Goal: Task Accomplishment & Management: Use online tool/utility

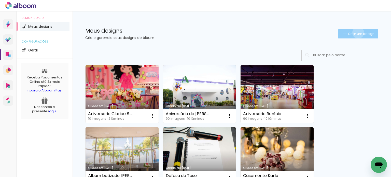
click at [353, 33] on span "Criar um design" at bounding box center [361, 33] width 26 height 3
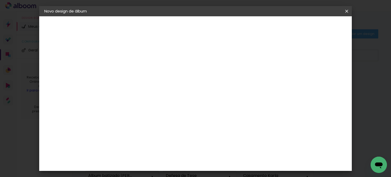
click at [127, 66] on input at bounding box center [127, 68] width 0 height 8
type input "Aniversário [PERSON_NAME]"
type paper-input "Aniversário [PERSON_NAME]"
click at [0, 0] on slot "Avançar" at bounding box center [0, 0] width 0 height 0
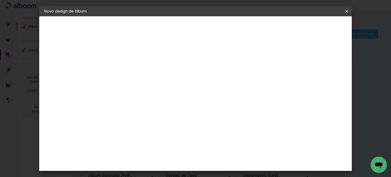
click at [130, 104] on div "ArtCollor" at bounding box center [133, 105] width 18 height 4
click at [0, 0] on slot "Avançar" at bounding box center [0, 0] width 0 height 0
click at [153, 86] on iron-icon at bounding box center [150, 89] width 6 height 6
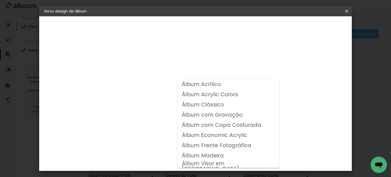
click at [0, 0] on slot "Álbum Clássico" at bounding box center [0, 0] width 0 height 0
type input "Álbum Clássico"
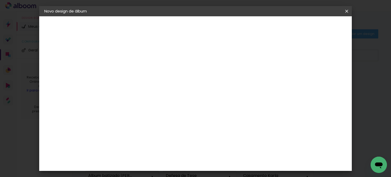
scroll to position [51, 0]
click at [162, 159] on span "25 × 25" at bounding box center [150, 164] width 24 height 10
click at [0, 0] on slot "Avançar" at bounding box center [0, 0] width 0 height 0
click at [218, 54] on div at bounding box center [216, 55] width 5 height 5
type paper-checkbox "on"
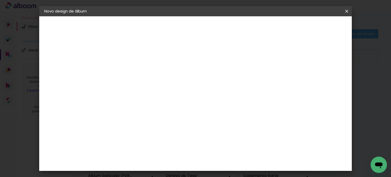
click at [247, 27] on span "Iniciar design" at bounding box center [235, 28] width 23 height 7
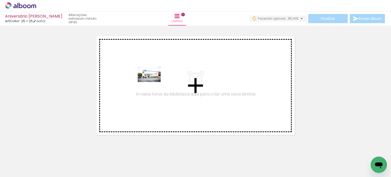
drag, startPoint x: 53, startPoint y: 160, endPoint x: 153, endPoint y: 82, distance: 126.3
click at [153, 82] on quentale-workspace at bounding box center [195, 88] width 391 height 177
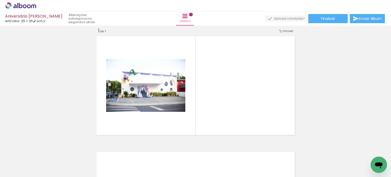
scroll to position [0, 44]
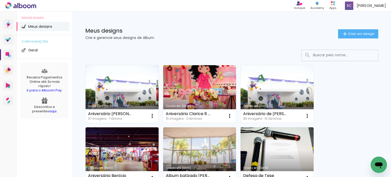
click at [267, 87] on link "Criado em [DATE]" at bounding box center [276, 94] width 73 height 58
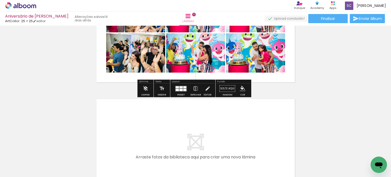
scroll to position [1069, 0]
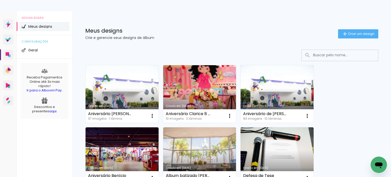
click at [117, 82] on link "Criado em [DATE]" at bounding box center [122, 94] width 73 height 58
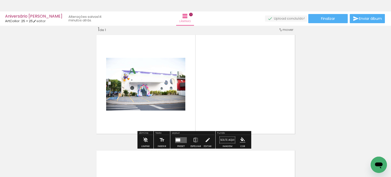
scroll to position [4, 0]
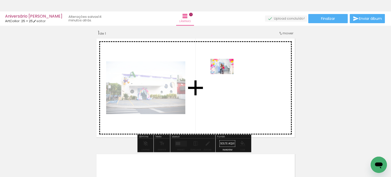
drag, startPoint x: 220, startPoint y: 162, endPoint x: 226, endPoint y: 74, distance: 87.7
click at [226, 74] on quentale-workspace at bounding box center [195, 88] width 391 height 177
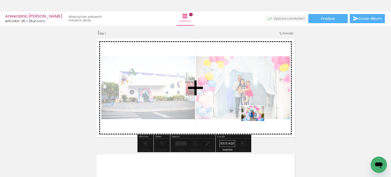
drag, startPoint x: 249, startPoint y: 162, endPoint x: 257, endPoint y: 121, distance: 41.6
click at [257, 121] on quentale-workspace at bounding box center [195, 88] width 391 height 177
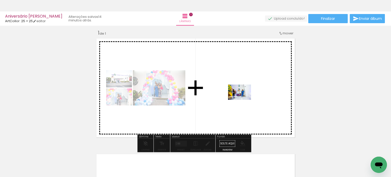
drag, startPoint x: 279, startPoint y: 163, endPoint x: 243, endPoint y: 100, distance: 72.4
click at [243, 100] on quentale-workspace at bounding box center [195, 88] width 391 height 177
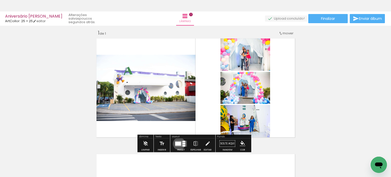
click at [178, 143] on div at bounding box center [178, 143] width 6 height 4
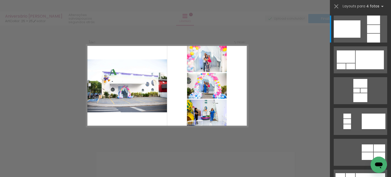
scroll to position [6, 0]
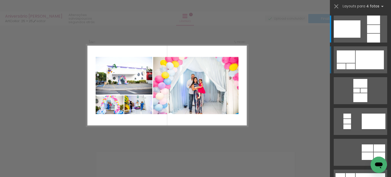
click at [359, 59] on div at bounding box center [369, 59] width 28 height 19
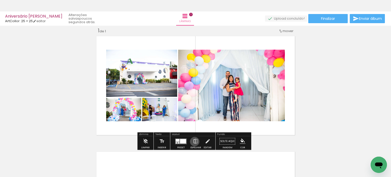
click at [193, 141] on iron-icon at bounding box center [196, 141] width 6 height 10
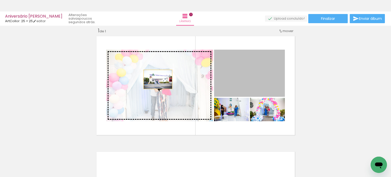
drag, startPoint x: 246, startPoint y: 75, endPoint x: 156, endPoint y: 79, distance: 90.7
click at [0, 0] on slot at bounding box center [0, 0] width 0 height 0
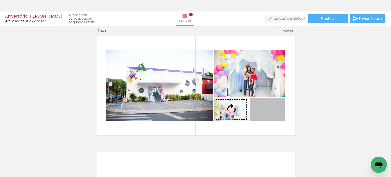
drag, startPoint x: 276, startPoint y: 116, endPoint x: 226, endPoint y: 115, distance: 50.4
click at [0, 0] on slot at bounding box center [0, 0] width 0 height 0
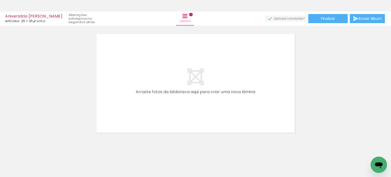
scroll to position [131, 0]
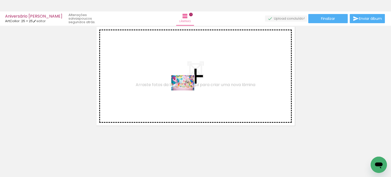
drag, startPoint x: 168, startPoint y: 163, endPoint x: 187, endPoint y: 90, distance: 74.9
click at [187, 90] on quentale-workspace at bounding box center [195, 88] width 391 height 177
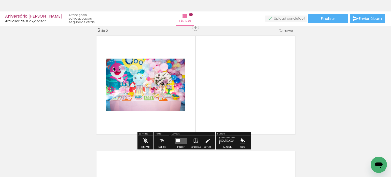
scroll to position [122, 0]
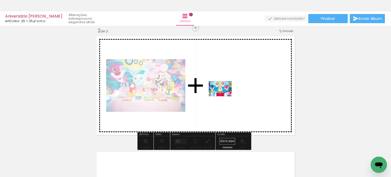
drag, startPoint x: 135, startPoint y: 162, endPoint x: 224, endPoint y: 96, distance: 110.2
click at [224, 96] on quentale-workspace at bounding box center [195, 88] width 391 height 177
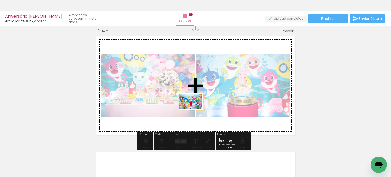
drag, startPoint x: 78, startPoint y: 159, endPoint x: 195, endPoint y: 109, distance: 126.5
click at [195, 109] on quentale-workspace at bounding box center [195, 88] width 391 height 177
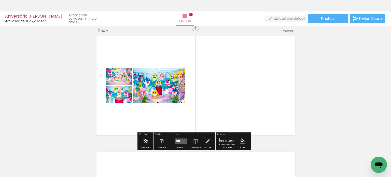
click at [179, 140] on quentale-layouter at bounding box center [181, 141] width 12 height 6
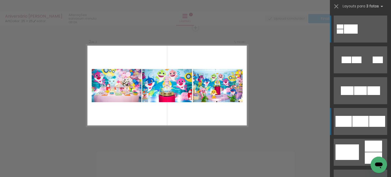
click at [359, 95] on div at bounding box center [360, 90] width 13 height 9
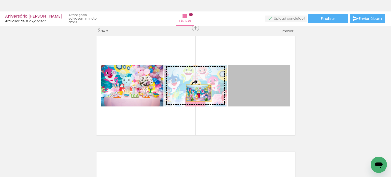
drag, startPoint x: 259, startPoint y: 94, endPoint x: 197, endPoint y: 93, distance: 61.8
click at [0, 0] on slot at bounding box center [0, 0] width 0 height 0
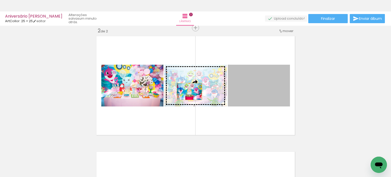
drag, startPoint x: 252, startPoint y: 91, endPoint x: 188, endPoint y: 91, distance: 64.6
click at [0, 0] on slot at bounding box center [0, 0] width 0 height 0
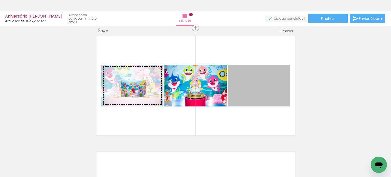
drag, startPoint x: 256, startPoint y: 91, endPoint x: 131, endPoint y: 88, distance: 124.5
click at [0, 0] on slot at bounding box center [0, 0] width 0 height 0
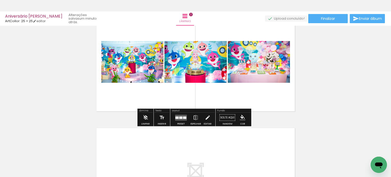
scroll to position [153, 0]
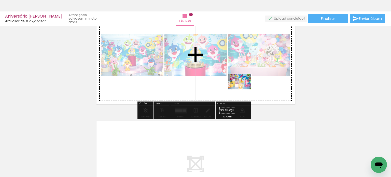
drag, startPoint x: 195, startPoint y: 163, endPoint x: 244, endPoint y: 89, distance: 88.4
click at [244, 89] on quentale-workspace at bounding box center [195, 88] width 391 height 177
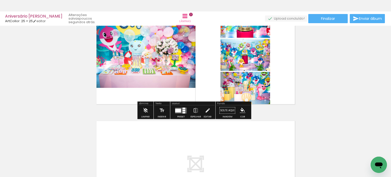
scroll to position [127, 0]
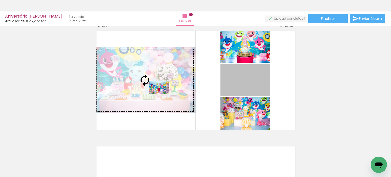
drag, startPoint x: 249, startPoint y: 83, endPoint x: 157, endPoint y: 88, distance: 92.2
click at [0, 0] on slot at bounding box center [0, 0] width 0 height 0
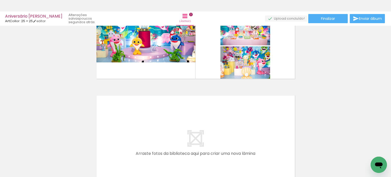
scroll to position [0, 707]
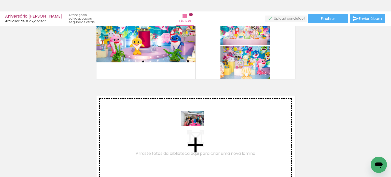
drag, startPoint x: 314, startPoint y: 161, endPoint x: 196, endPoint y: 126, distance: 122.2
click at [196, 126] on quentale-workspace at bounding box center [195, 88] width 391 height 177
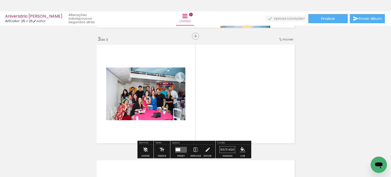
scroll to position [237, 0]
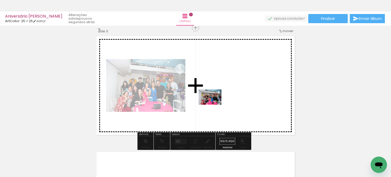
drag, startPoint x: 346, startPoint y: 162, endPoint x: 217, endPoint y: 103, distance: 141.8
click at [217, 103] on quentale-workspace at bounding box center [195, 88] width 391 height 177
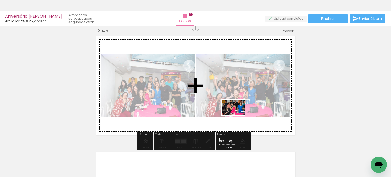
drag, startPoint x: 363, startPoint y: 162, endPoint x: 237, endPoint y: 115, distance: 134.5
click at [237, 115] on quentale-workspace at bounding box center [195, 88] width 391 height 177
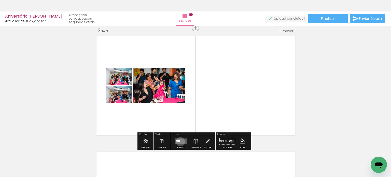
click at [179, 141] on quentale-layouter at bounding box center [181, 141] width 12 height 6
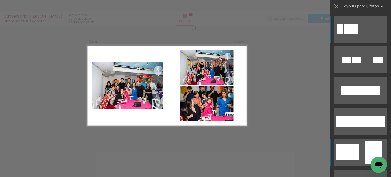
click at [343, 34] on div at bounding box center [340, 31] width 7 height 4
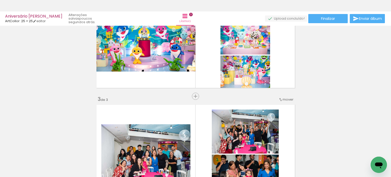
scroll to position [161, 0]
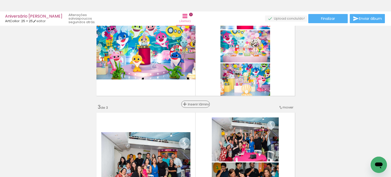
click at [192, 104] on span "Inserir lâmina" at bounding box center [198, 104] width 20 height 3
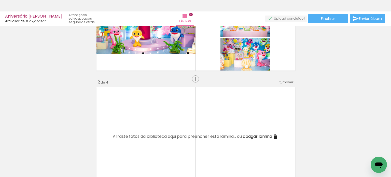
scroll to position [187, 0]
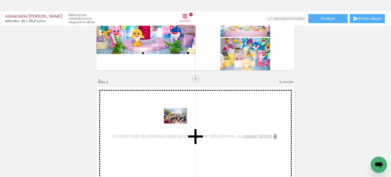
drag, startPoint x: 240, startPoint y: 144, endPoint x: 178, endPoint y: 123, distance: 65.3
click at [178, 123] on quentale-workspace at bounding box center [195, 88] width 391 height 177
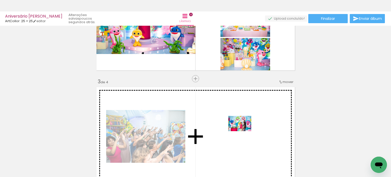
drag, startPoint x: 281, startPoint y: 163, endPoint x: 244, endPoint y: 131, distance: 49.8
click at [244, 131] on quentale-workspace at bounding box center [195, 88] width 391 height 177
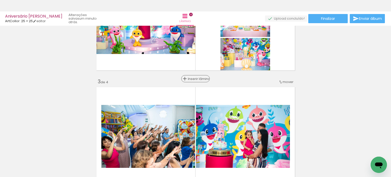
click at [194, 78] on span "Inserir lâmina" at bounding box center [198, 78] width 20 height 3
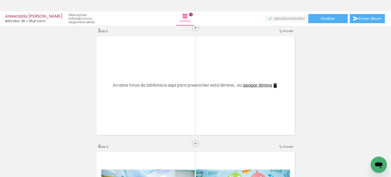
scroll to position [0, 2]
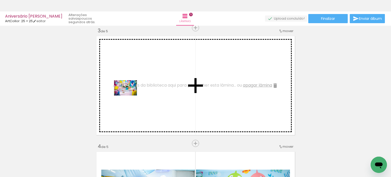
drag, startPoint x: 107, startPoint y: 161, endPoint x: 129, endPoint y: 95, distance: 68.7
click at [129, 95] on quentale-workspace at bounding box center [195, 88] width 391 height 177
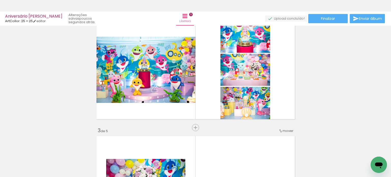
scroll to position [136, 0]
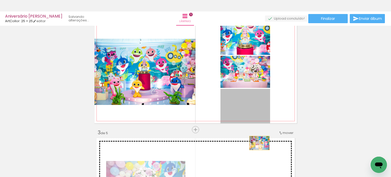
drag, startPoint x: 256, startPoint y: 105, endPoint x: 257, endPoint y: 143, distance: 37.9
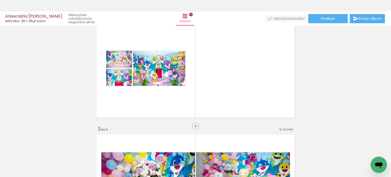
scroll to position [161, 0]
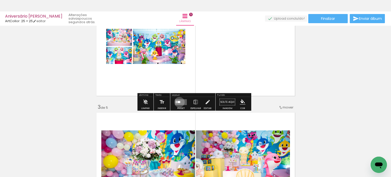
click at [178, 102] on div at bounding box center [178, 102] width 3 height 2
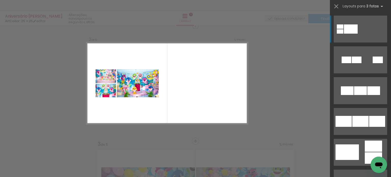
scroll to position [122, 0]
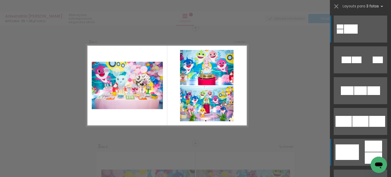
click at [343, 29] on div at bounding box center [340, 26] width 7 height 4
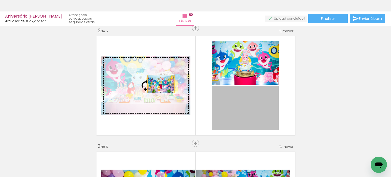
drag, startPoint x: 246, startPoint y: 110, endPoint x: 159, endPoint y: 84, distance: 90.5
click at [0, 0] on slot at bounding box center [0, 0] width 0 height 0
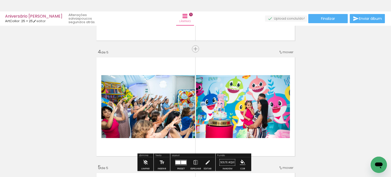
scroll to position [331, 0]
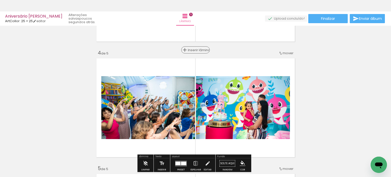
click at [194, 50] on span "Inserir lâmina" at bounding box center [198, 49] width 20 height 3
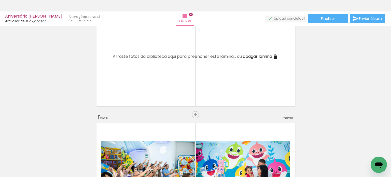
scroll to position [0, 163]
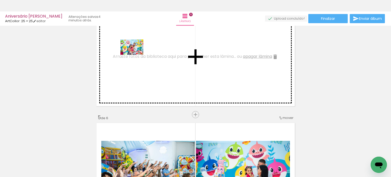
drag, startPoint x: 144, startPoint y: 162, endPoint x: 136, endPoint y: 55, distance: 107.2
click at [136, 55] on quentale-workspace at bounding box center [195, 88] width 391 height 177
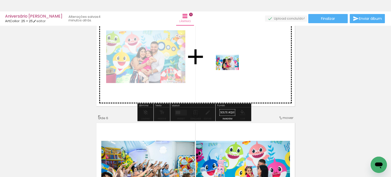
drag, startPoint x: 170, startPoint y: 164, endPoint x: 232, endPoint y: 68, distance: 114.0
click at [232, 68] on quentale-workspace at bounding box center [195, 88] width 391 height 177
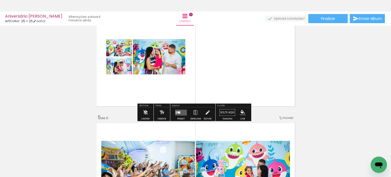
scroll to position [0, 163]
click at [178, 113] on div at bounding box center [178, 112] width 3 height 2
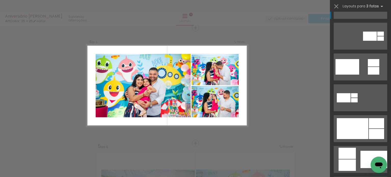
scroll to position [178, 0]
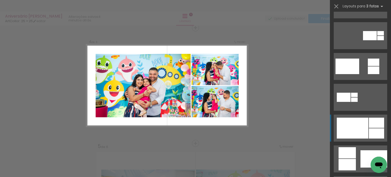
click at [361, 129] on div at bounding box center [353, 128] width 32 height 21
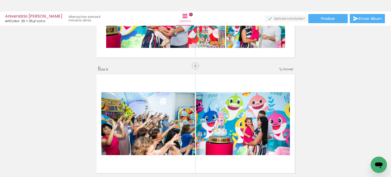
scroll to position [429, 0]
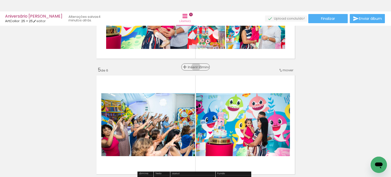
click at [194, 67] on span "Inserir lâmina" at bounding box center [198, 66] width 20 height 3
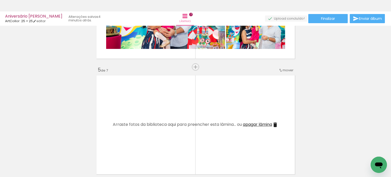
scroll to position [455, 0]
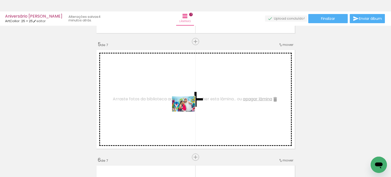
drag, startPoint x: 231, startPoint y: 162, endPoint x: 187, endPoint y: 111, distance: 66.7
click at [187, 111] on quentale-workspace at bounding box center [195, 88] width 391 height 177
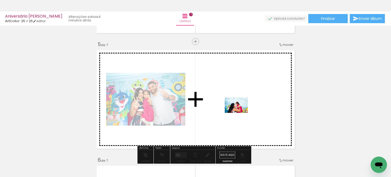
drag, startPoint x: 259, startPoint y: 163, endPoint x: 240, endPoint y: 112, distance: 53.9
click at [240, 112] on quentale-workspace at bounding box center [195, 88] width 391 height 177
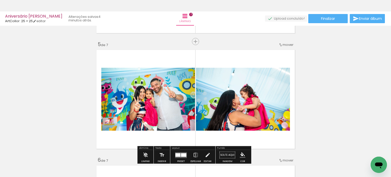
scroll to position [480, 0]
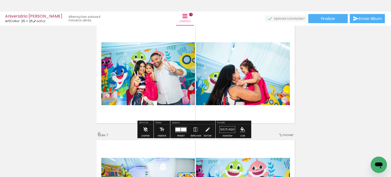
click at [182, 129] on div at bounding box center [183, 129] width 5 height 4
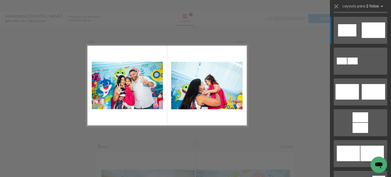
scroll to position [178, 0]
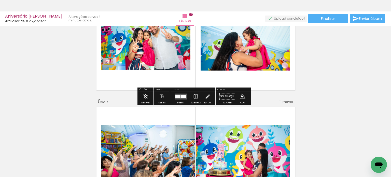
scroll to position [519, 0]
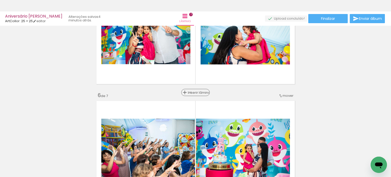
click at [189, 92] on span "Inserir lâmina" at bounding box center [198, 92] width 20 height 3
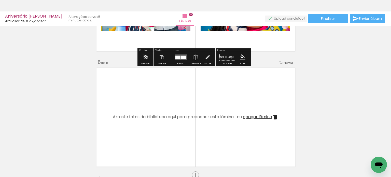
scroll to position [570, 0]
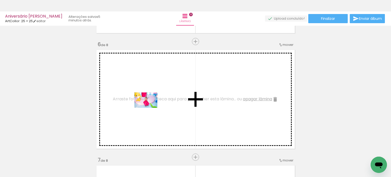
drag, startPoint x: 158, startPoint y: 115, endPoint x: 150, endPoint y: 108, distance: 11.5
click at [150, 108] on quentale-workspace at bounding box center [195, 88] width 391 height 177
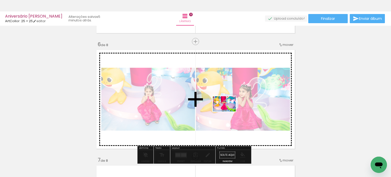
drag, startPoint x: 205, startPoint y: 157, endPoint x: 228, endPoint y: 111, distance: 51.1
click at [228, 111] on quentale-workspace at bounding box center [195, 88] width 391 height 177
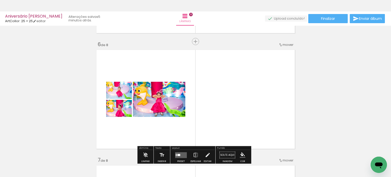
scroll to position [647, 0]
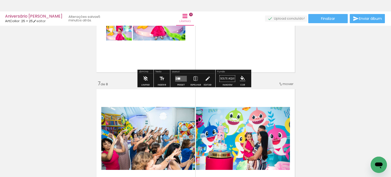
click at [177, 78] on div at bounding box center [178, 78] width 3 height 2
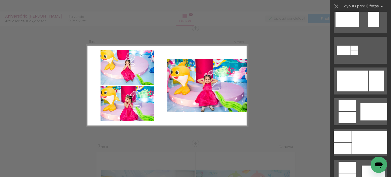
scroll to position [229, 0]
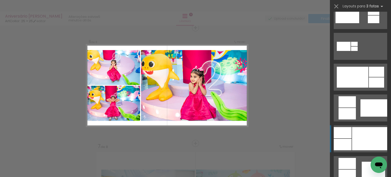
click at [359, 135] on div at bounding box center [369, 138] width 35 height 23
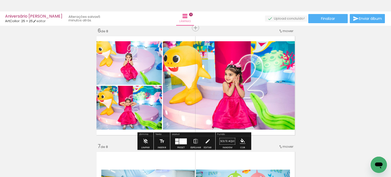
click at [194, 140] on iron-icon at bounding box center [196, 141] width 6 height 10
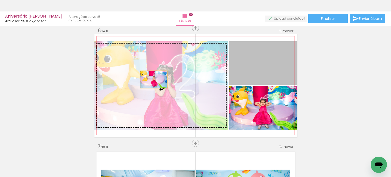
drag, startPoint x: 260, startPoint y: 64, endPoint x: 152, endPoint y: 79, distance: 108.9
click at [0, 0] on slot at bounding box center [0, 0] width 0 height 0
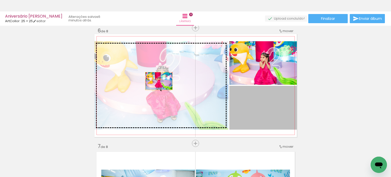
drag, startPoint x: 260, startPoint y: 105, endPoint x: 157, endPoint y: 81, distance: 106.0
click at [0, 0] on slot at bounding box center [0, 0] width 0 height 0
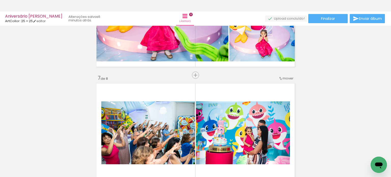
scroll to position [635, 0]
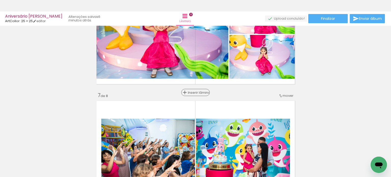
click at [193, 93] on span "Inserir lâmina" at bounding box center [198, 92] width 20 height 3
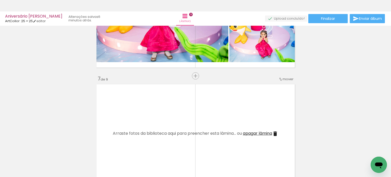
scroll to position [660, 0]
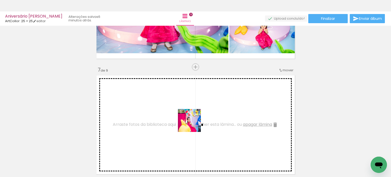
drag, startPoint x: 231, startPoint y: 162, endPoint x: 190, endPoint y: 123, distance: 56.5
click at [190, 123] on quentale-workspace at bounding box center [195, 88] width 391 height 177
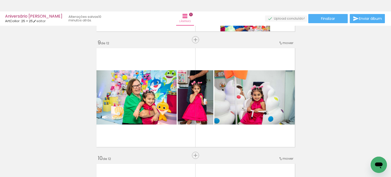
scroll to position [0, 597]
